Goal: Task Accomplishment & Management: Use online tool/utility

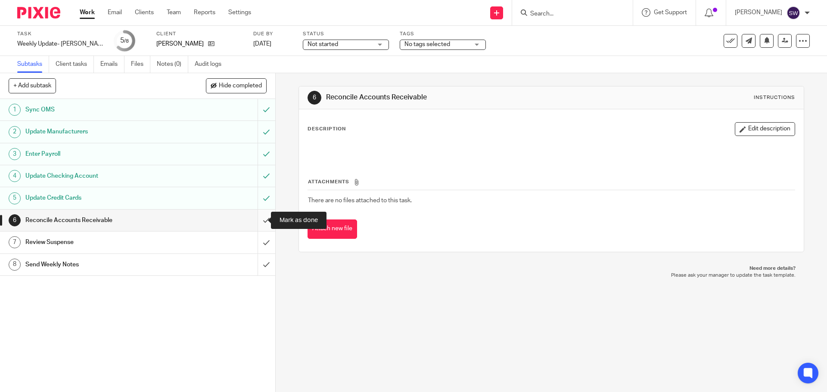
click at [257, 218] on input "submit" at bounding box center [137, 221] width 275 height 22
click at [258, 238] on input "submit" at bounding box center [137, 243] width 275 height 22
click at [165, 271] on link "8 Send Weekly Notes" at bounding box center [128, 265] width 257 height 22
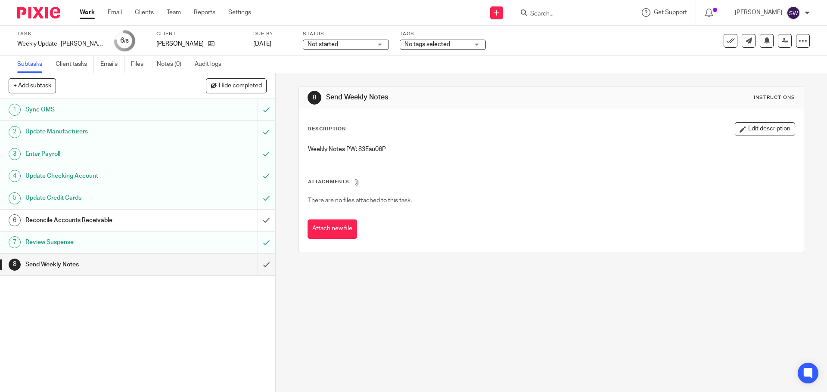
click at [375, 148] on p "Weekly Notes PW: 83Eau06P" at bounding box center [551, 149] width 486 height 9
copy p "83Eau06P"
click at [459, 286] on div "8 Send Weekly Notes Instructions Description Edit description Weekly Notes PW: …" at bounding box center [551, 232] width 551 height 319
click at [258, 261] on input "submit" at bounding box center [137, 265] width 275 height 22
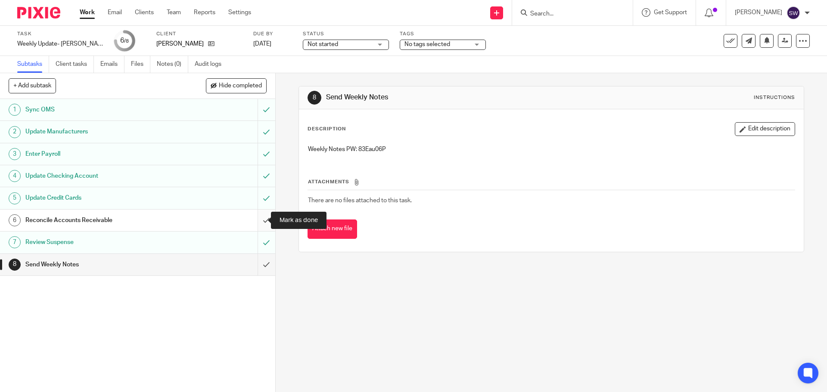
click at [257, 222] on input "submit" at bounding box center [137, 221] width 275 height 22
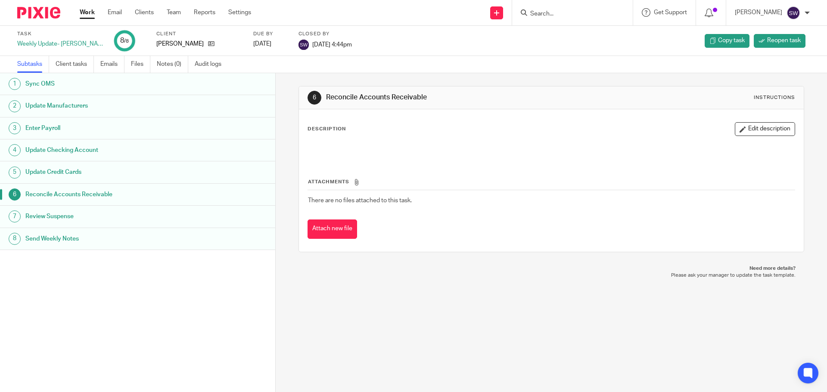
click at [92, 7] on div "Work Email Clients Team Reports Settings Work Email Clients Team Reports Settin…" at bounding box center [167, 12] width 193 height 25
click at [92, 13] on link "Work" at bounding box center [87, 12] width 15 height 9
